Goal: Register for event/course

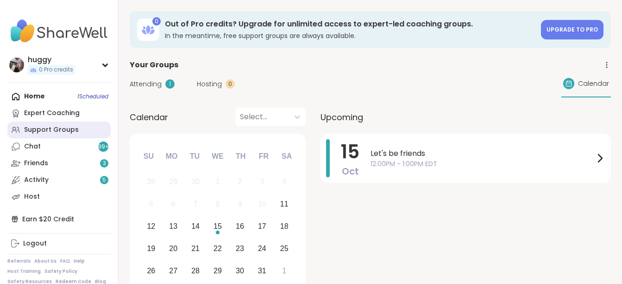
click at [76, 123] on link "Support Groups" at bounding box center [58, 129] width 103 height 17
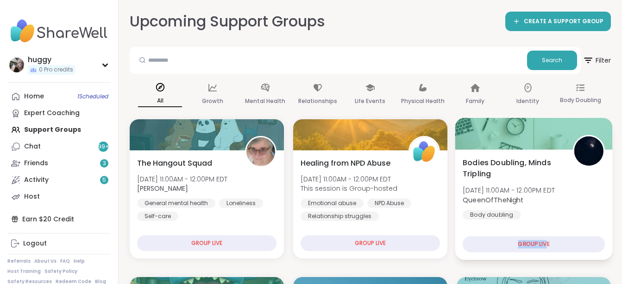
drag, startPoint x: 545, startPoint y: 232, endPoint x: 562, endPoint y: 250, distance: 24.6
click at [562, 250] on div "Bodies Doubling, Minds Tripling [DATE] 11:00AM - 12:00PM EDT QueenOfTheNight Bo…" at bounding box center [535, 204] width 158 height 110
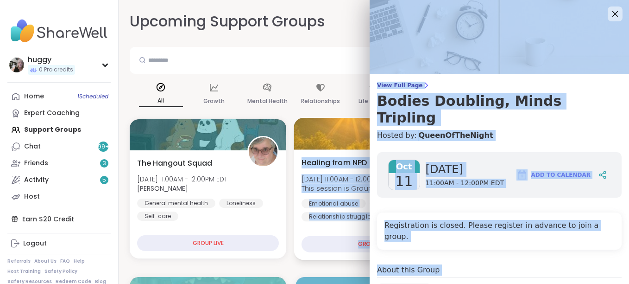
drag, startPoint x: 565, startPoint y: 253, endPoint x: 336, endPoint y: 149, distance: 251.8
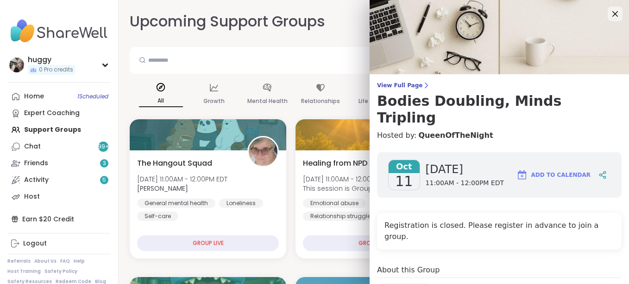
drag, startPoint x: 336, startPoint y: 149, endPoint x: 302, endPoint y: 33, distance: 121.3
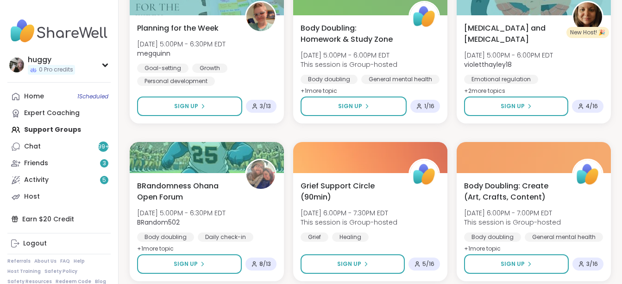
scroll to position [1105, 0]
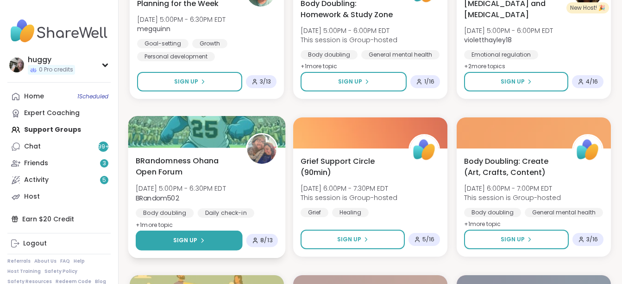
click at [226, 235] on button "Sign Up" at bounding box center [189, 240] width 107 height 20
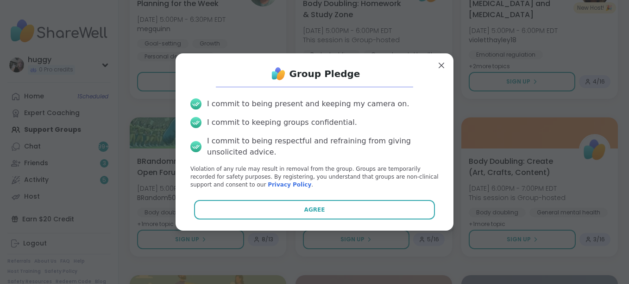
click at [245, 213] on button "Agree" at bounding box center [314, 209] width 241 height 19
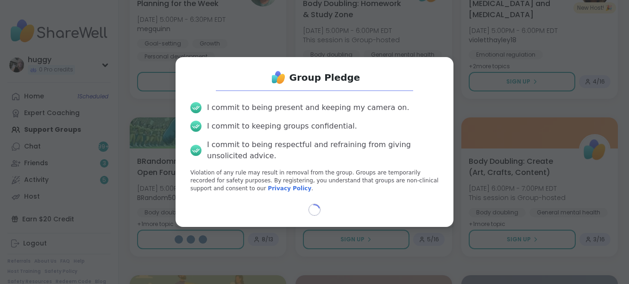
select select "**"
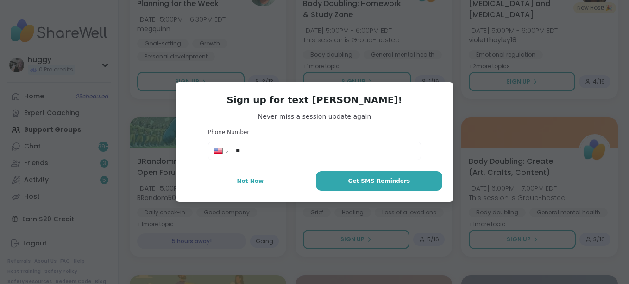
click at [253, 209] on div "**********" at bounding box center [315, 142] width 618 height 284
click at [253, 184] on span "Not Now" at bounding box center [250, 181] width 27 height 8
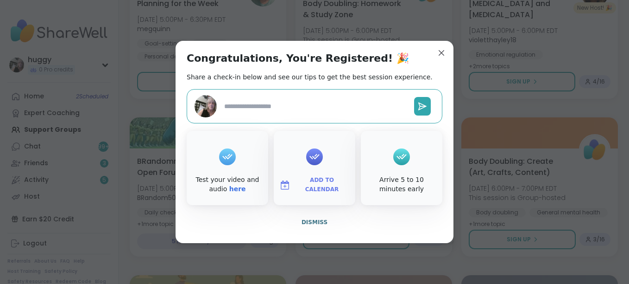
drag, startPoint x: 335, startPoint y: 190, endPoint x: 396, endPoint y: 130, distance: 85.2
click at [376, 150] on div "Test your video and audio here Add to Calendar Arrive 5 to 10 minutes early" at bounding box center [315, 168] width 256 height 74
